Goal: Information Seeking & Learning: Learn about a topic

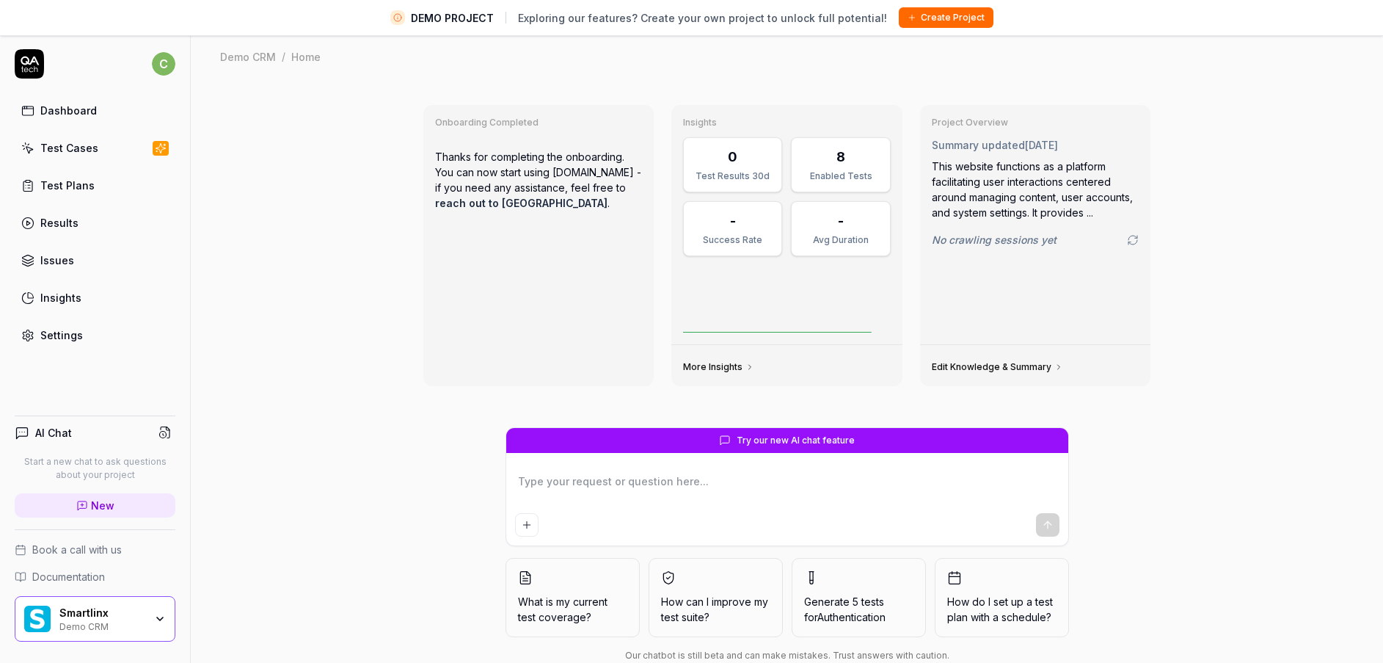
click at [142, 638] on div "Smartlinx Demo CRM" at bounding box center [95, 619] width 161 height 46
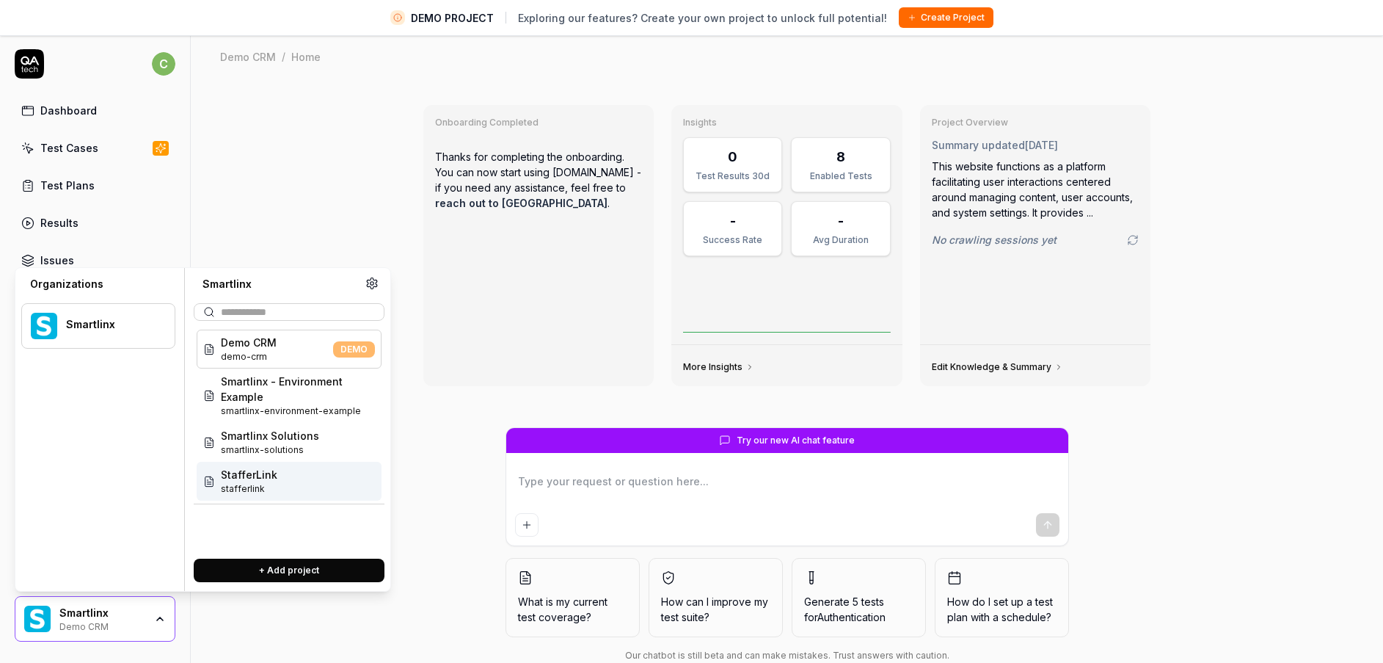
click at [319, 451] on div "Smartlinx Solutions smartlinx-solutions" at bounding box center [289, 442] width 185 height 39
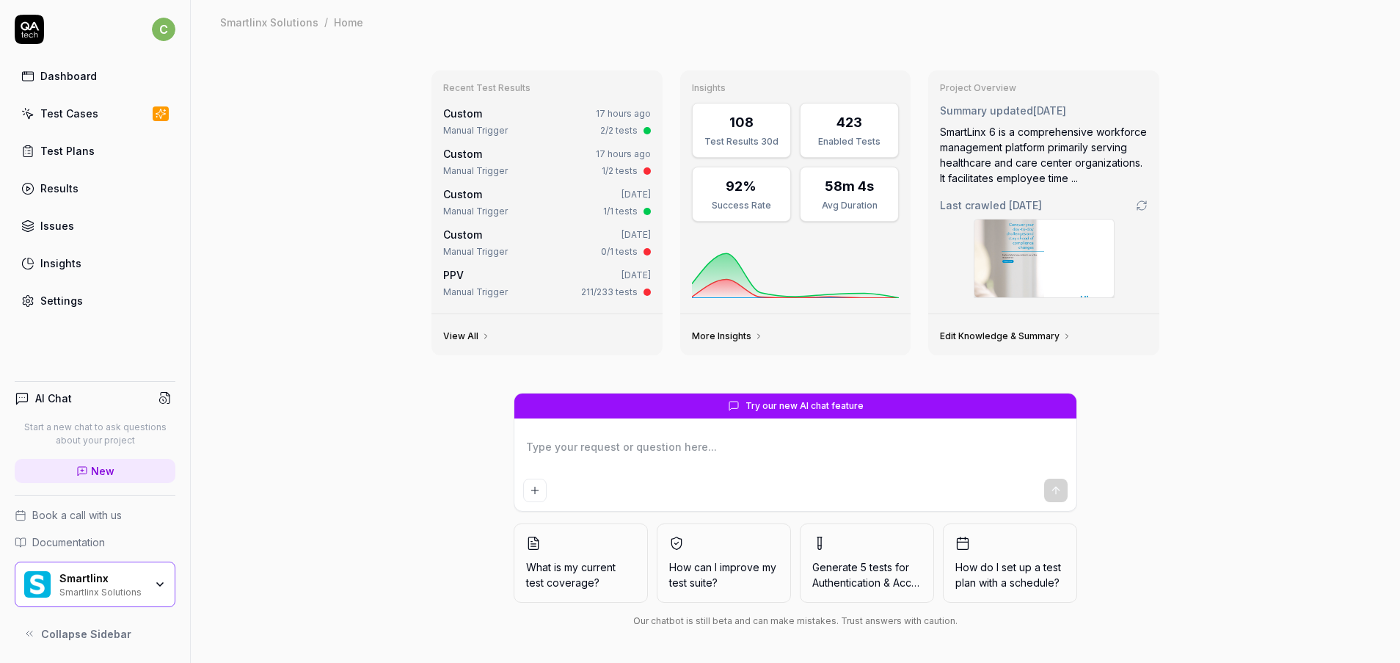
type textarea "*"
click at [106, 106] on link "Test Cases" at bounding box center [95, 113] width 161 height 29
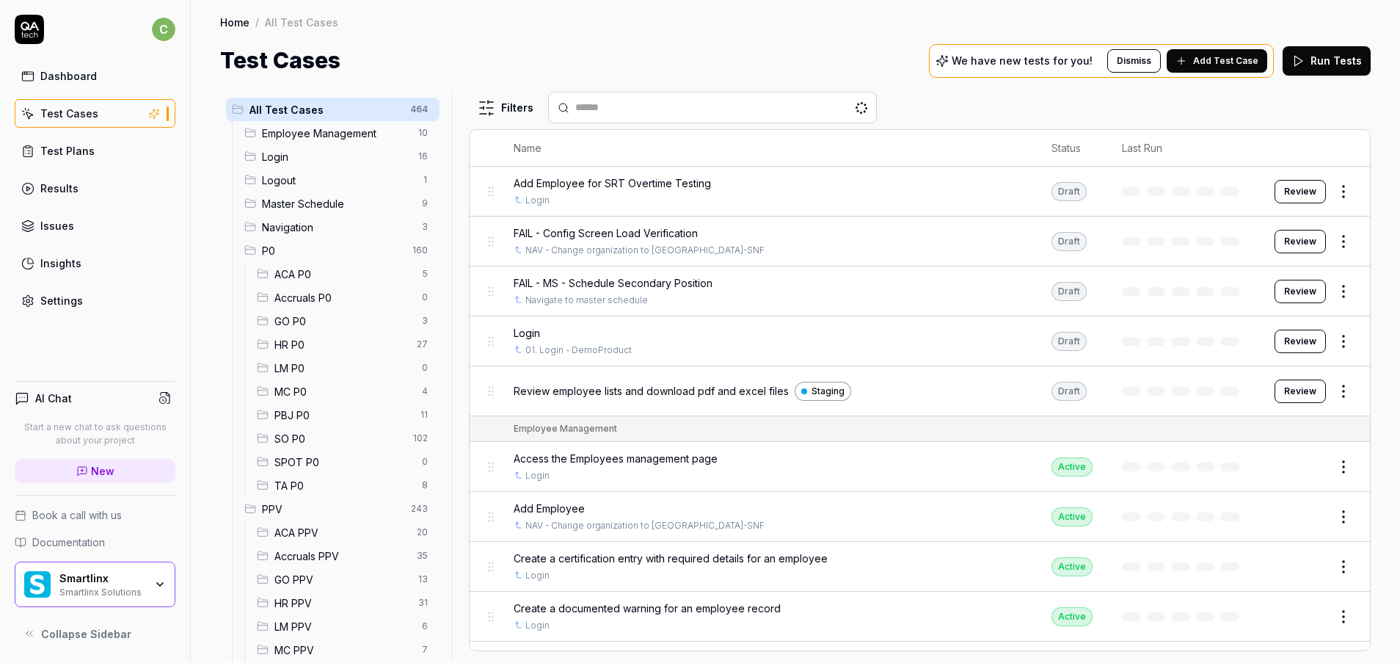
click at [316, 398] on span "MC P0" at bounding box center [343, 391] width 139 height 15
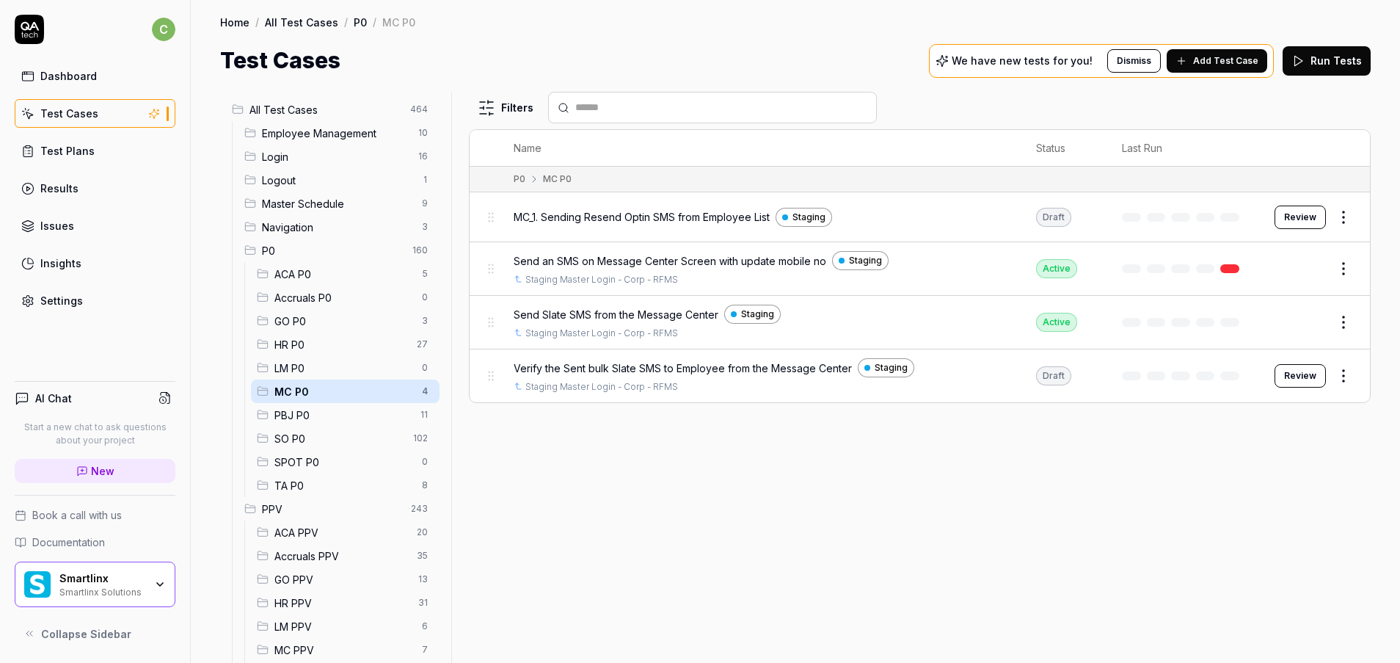
click at [310, 321] on span "GO P0" at bounding box center [343, 320] width 139 height 15
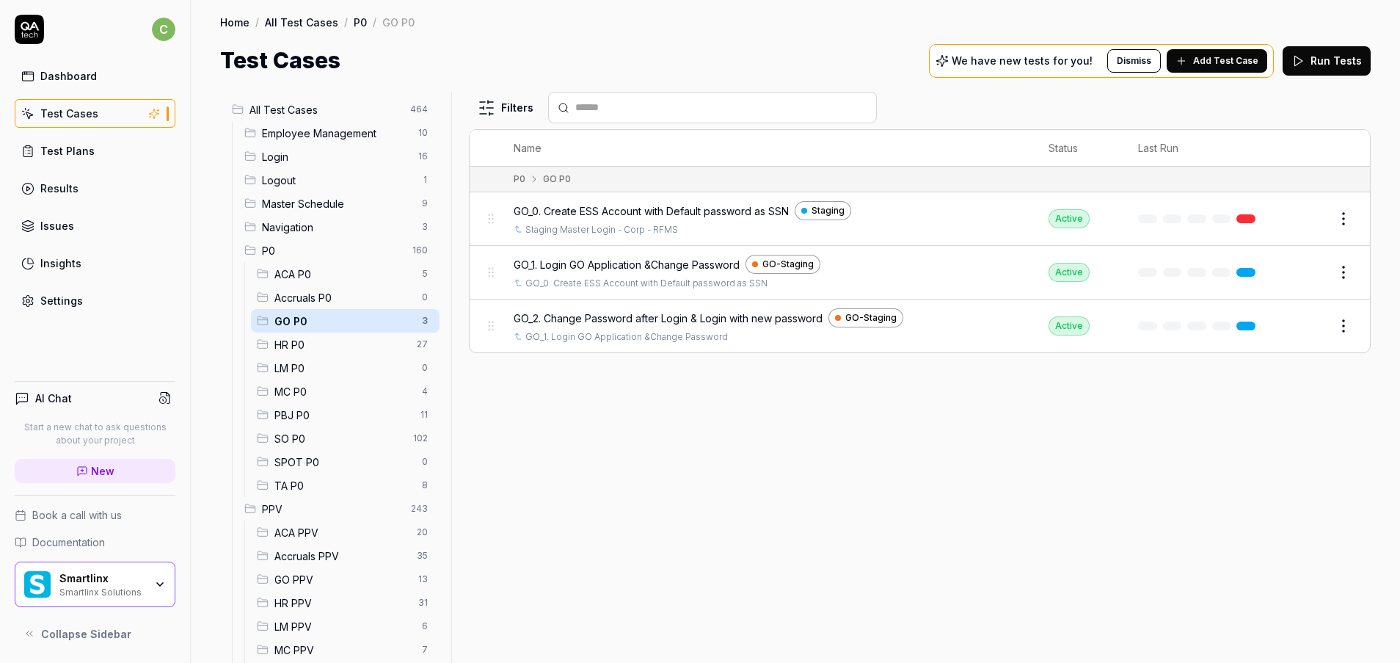
click at [324, 374] on span "LM P0" at bounding box center [343, 367] width 139 height 15
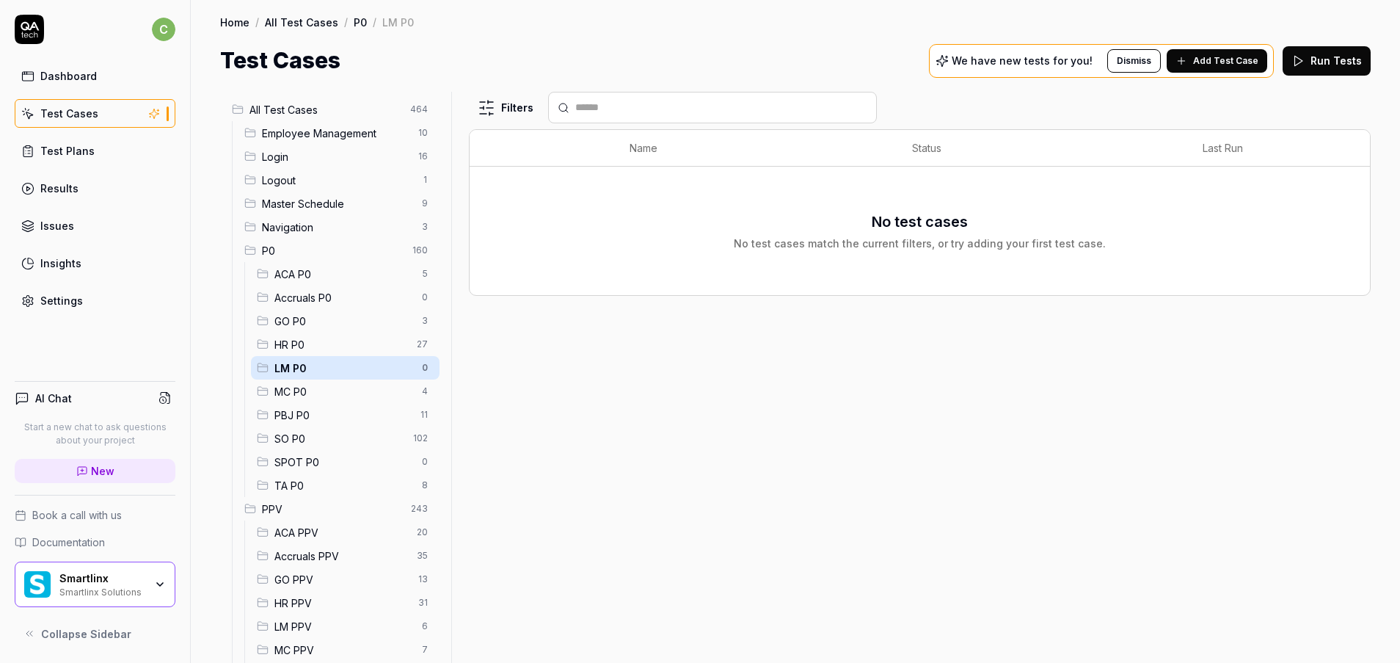
click at [325, 325] on span "GO P0" at bounding box center [343, 320] width 139 height 15
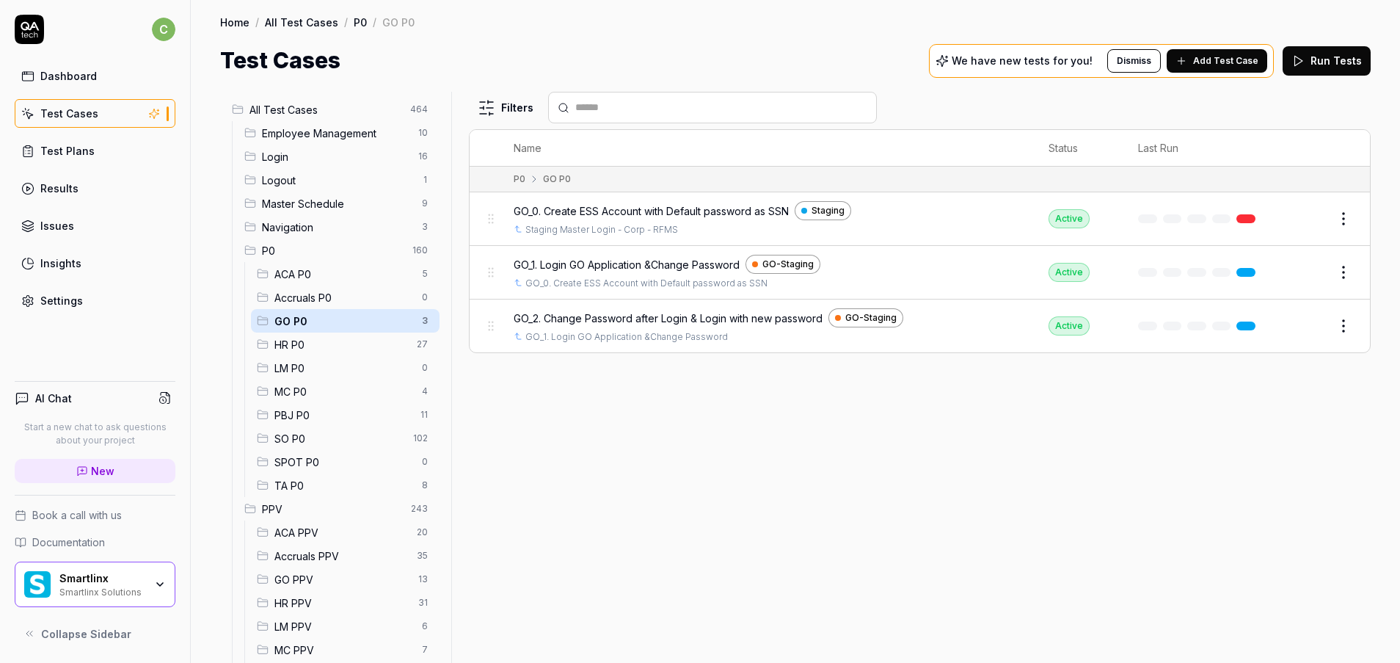
click at [327, 393] on span "MC P0" at bounding box center [343, 391] width 139 height 15
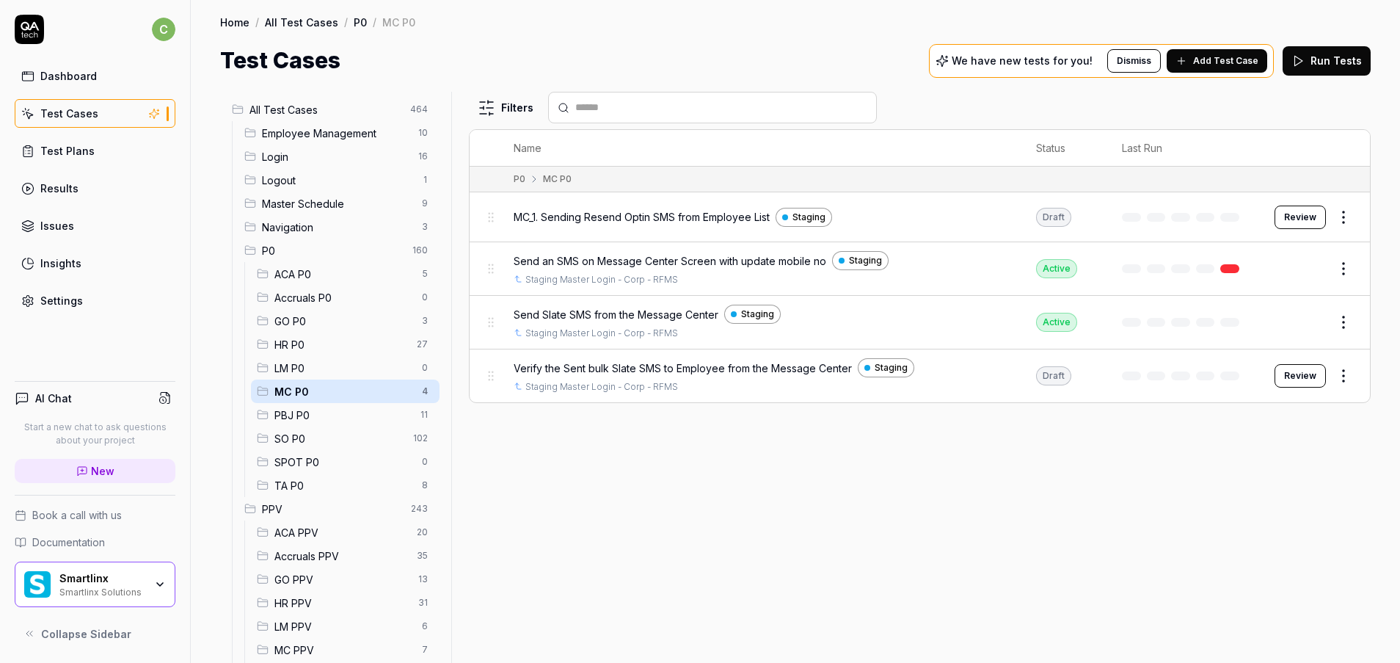
click at [311, 320] on span "GO P0" at bounding box center [343, 320] width 139 height 15
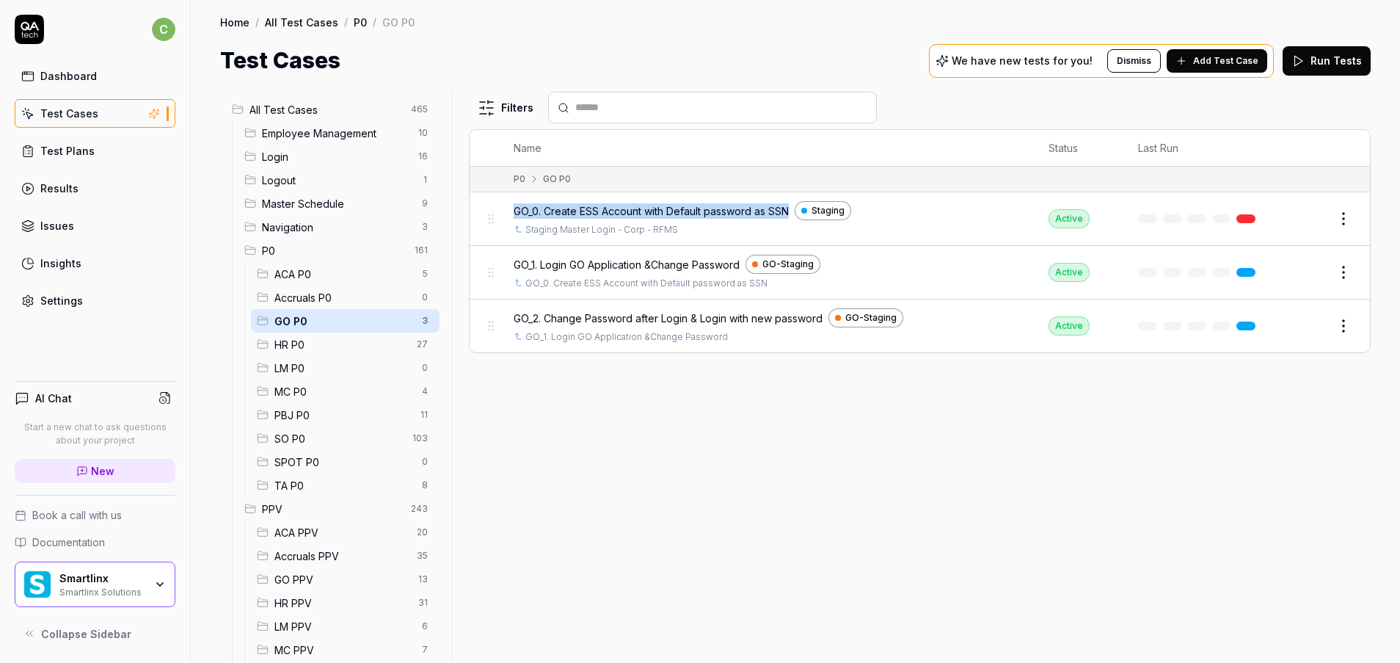
drag, startPoint x: 509, startPoint y: 213, endPoint x: 801, endPoint y: 205, distance: 292.9
click at [801, 205] on td "GO_0. Create ESS Account with Default password as SSN Staging Staging Master Lo…" at bounding box center [766, 219] width 534 height 54
copy span "GO_0. Create ESS Account with Default password as SSN"
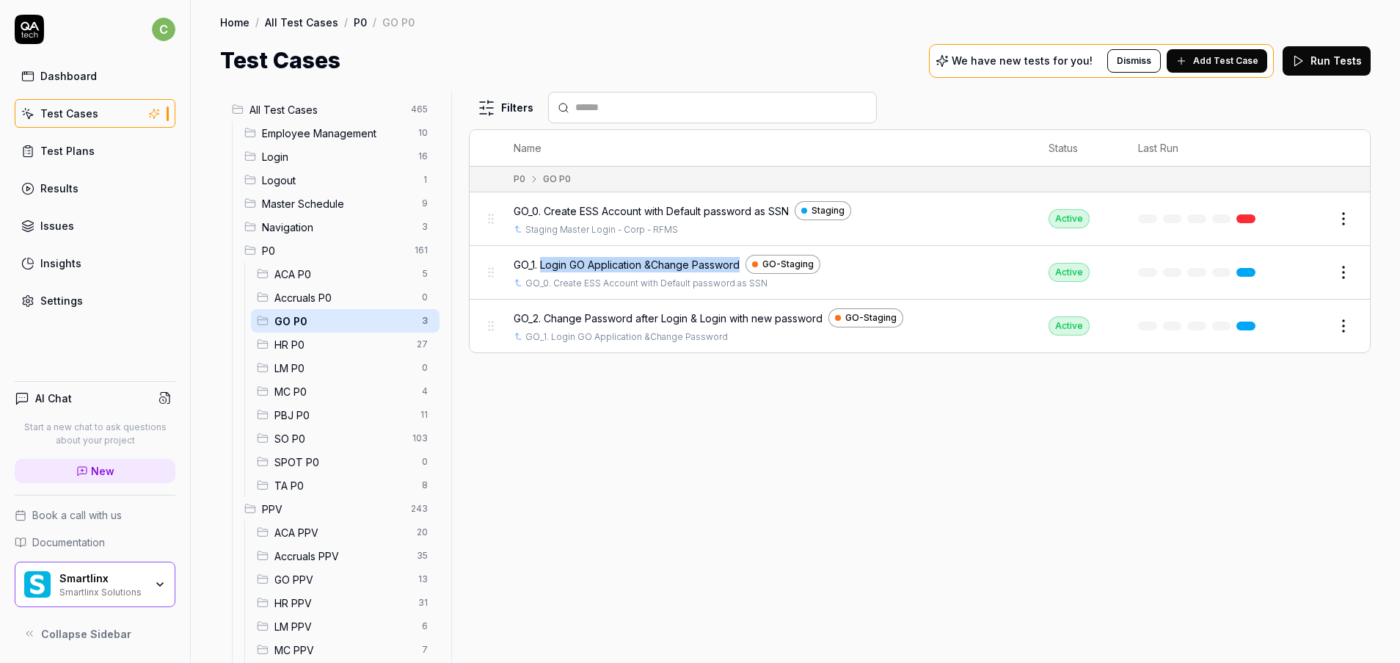
drag, startPoint x: 542, startPoint y: 263, endPoint x: 745, endPoint y: 261, distance: 202.6
click at [745, 261] on div "GO_1. Login GO Application &Change Password [SECURITY_DATA]" at bounding box center [766, 264] width 505 height 19
copy span "Login GO Application &Change Password"
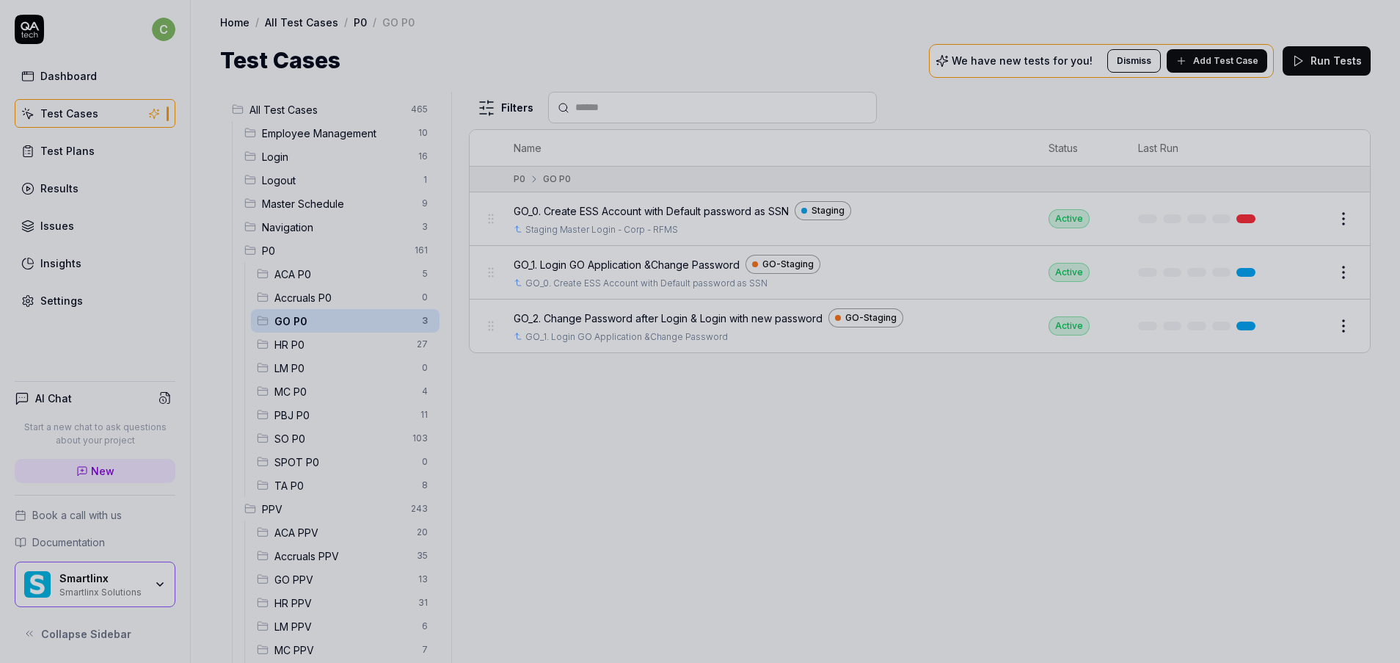
click at [660, 412] on div at bounding box center [700, 331] width 1400 height 663
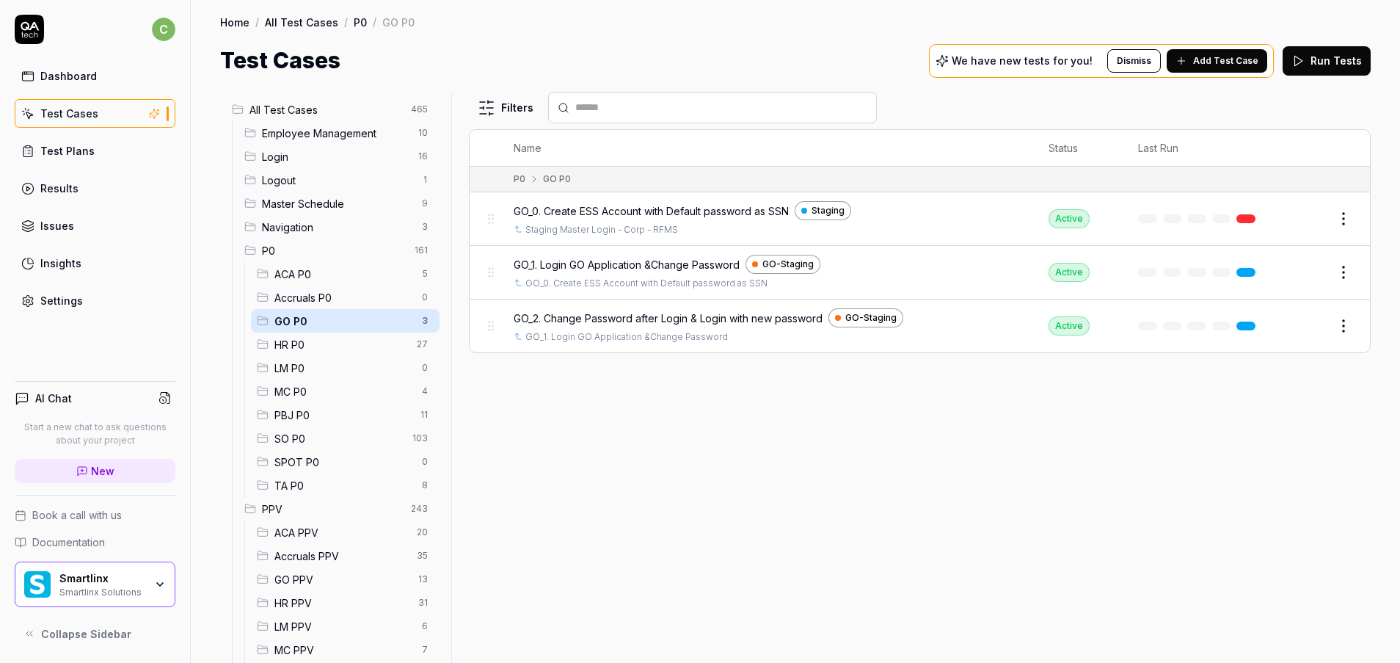
click at [301, 392] on span "MC P0" at bounding box center [343, 391] width 139 height 15
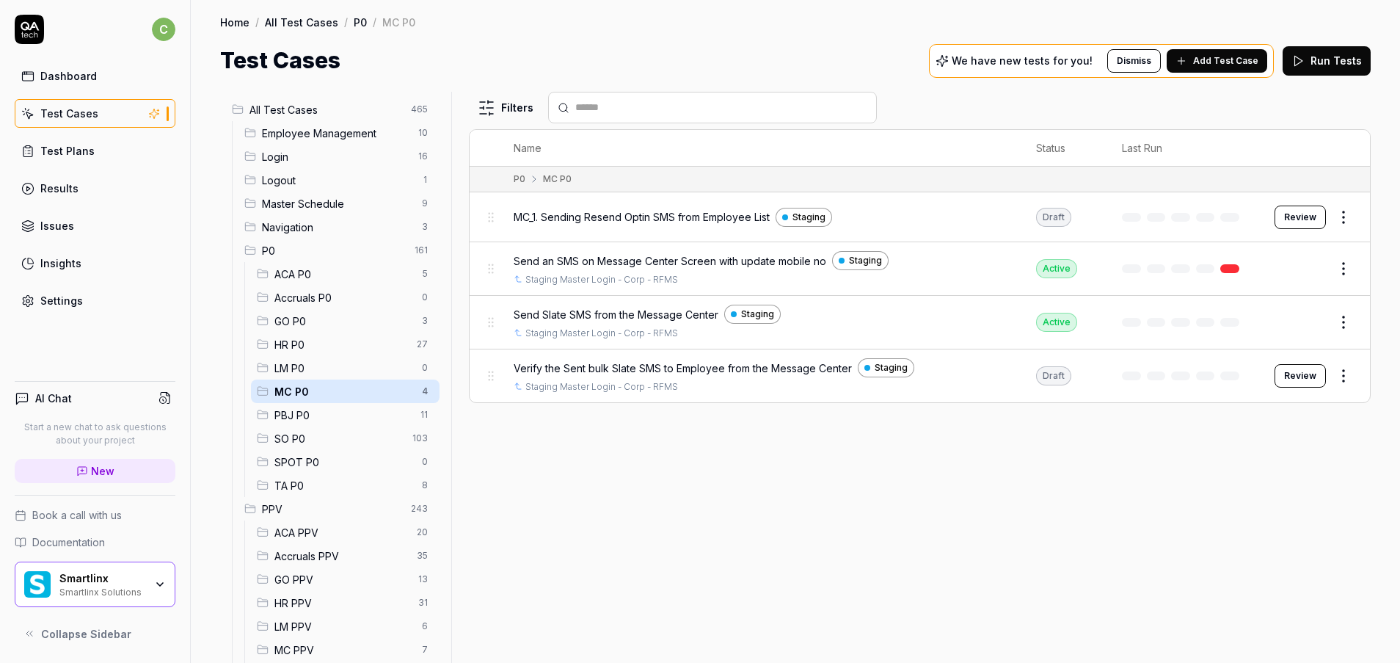
click at [688, 517] on div "Filters Name Status Last Run P0 MC P0 MC_1. Sending Resend Optin SMS from Emplo…" at bounding box center [920, 377] width 902 height 571
click at [1342, 216] on html "c Dashboard Test Cases Test Plans Results Issues Insights Settings AI Chat Star…" at bounding box center [700, 331] width 1400 height 663
click at [689, 645] on html "c Dashboard Test Cases Test Plans Results Issues Insights Settings AI Chat Star…" at bounding box center [700, 331] width 1400 height 663
